Goal: Communication & Community: Participate in discussion

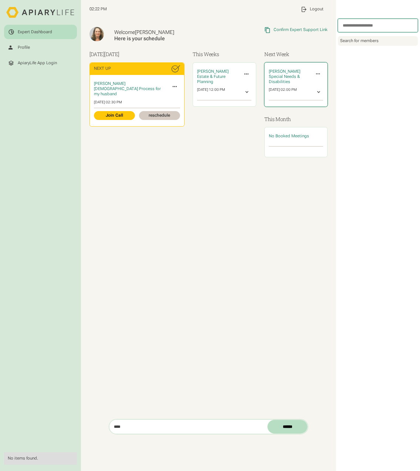
click at [318, 73] on icon at bounding box center [318, 74] width 6 height 6
click at [308, 90] on link "Cancel Meeting" at bounding box center [301, 95] width 44 height 10
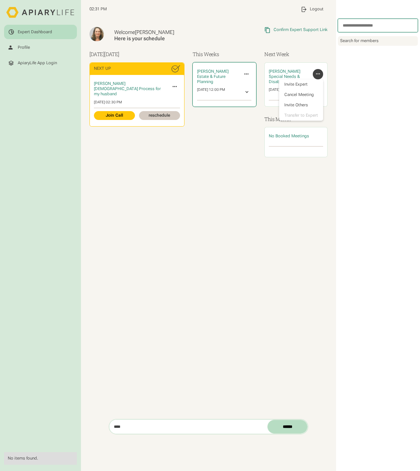
click at [217, 87] on div "[PERSON_NAME] Estate & Future Planning Invite Expert Cancel Meeting Invite Othe…" at bounding box center [224, 85] width 62 height 44
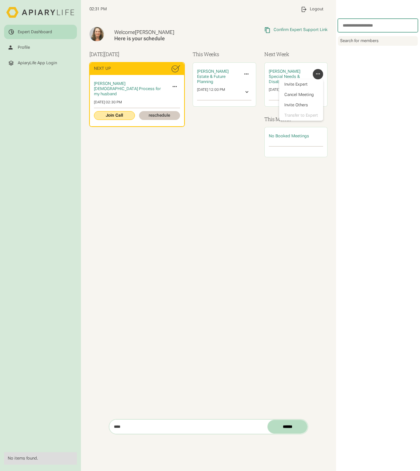
click at [119, 111] on link "Join Call" at bounding box center [114, 115] width 41 height 9
click at [266, 28] on icon at bounding box center [266, 30] width 5 height 6
